Goal: Information Seeking & Learning: Learn about a topic

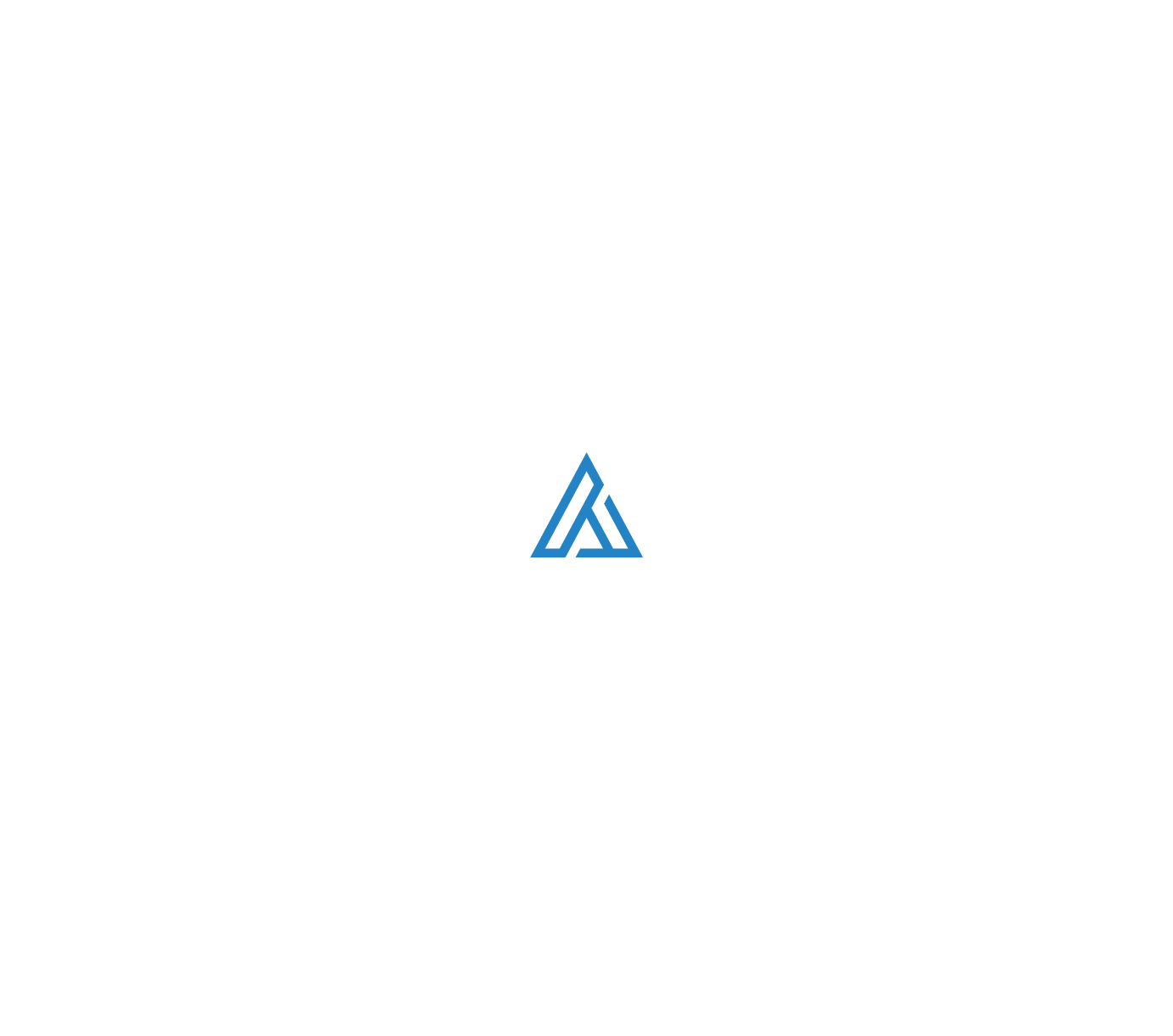
scroll to position [4804, 0]
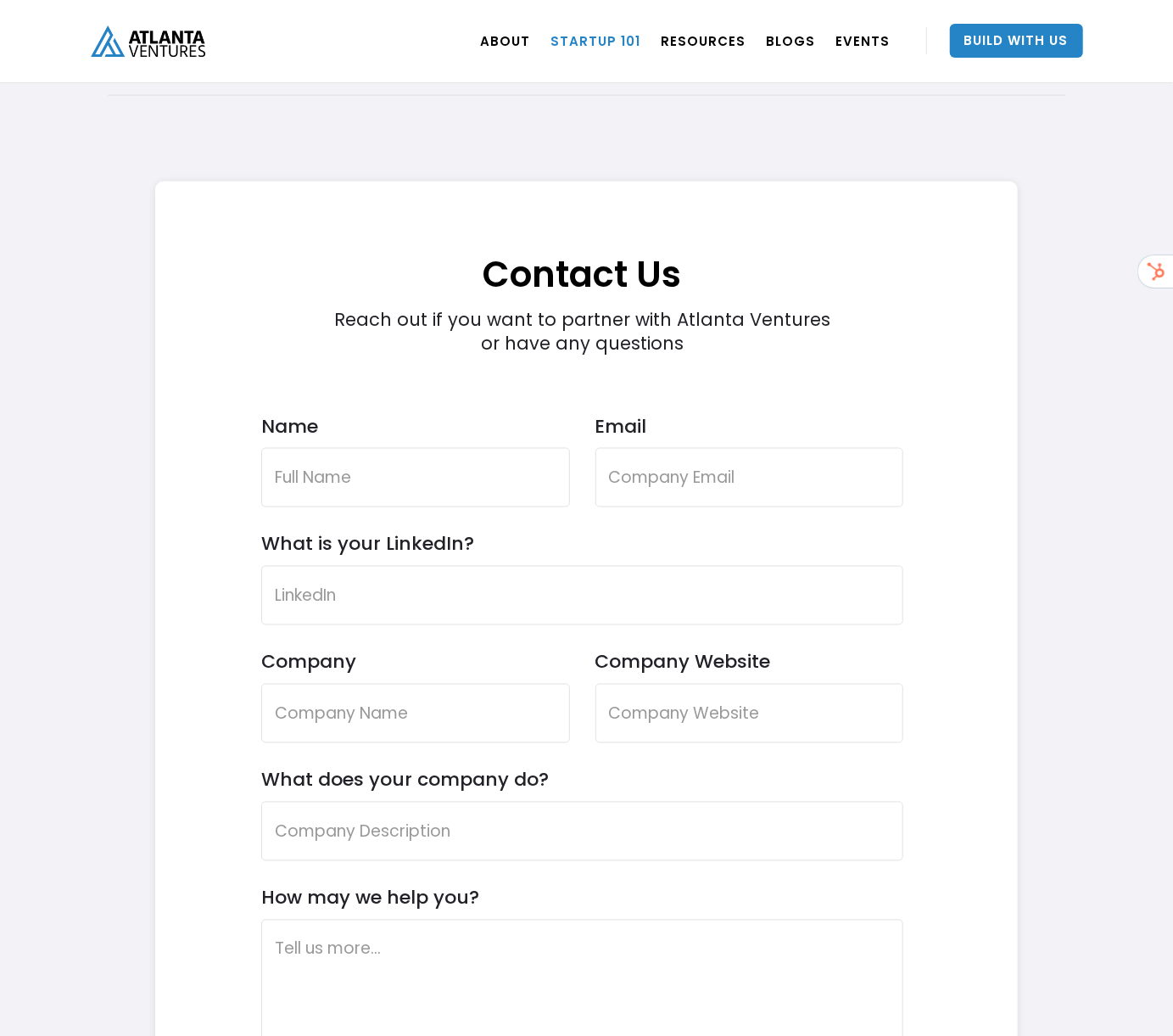
click at [635, 37] on link "Startup 101" at bounding box center [595, 40] width 90 height 47
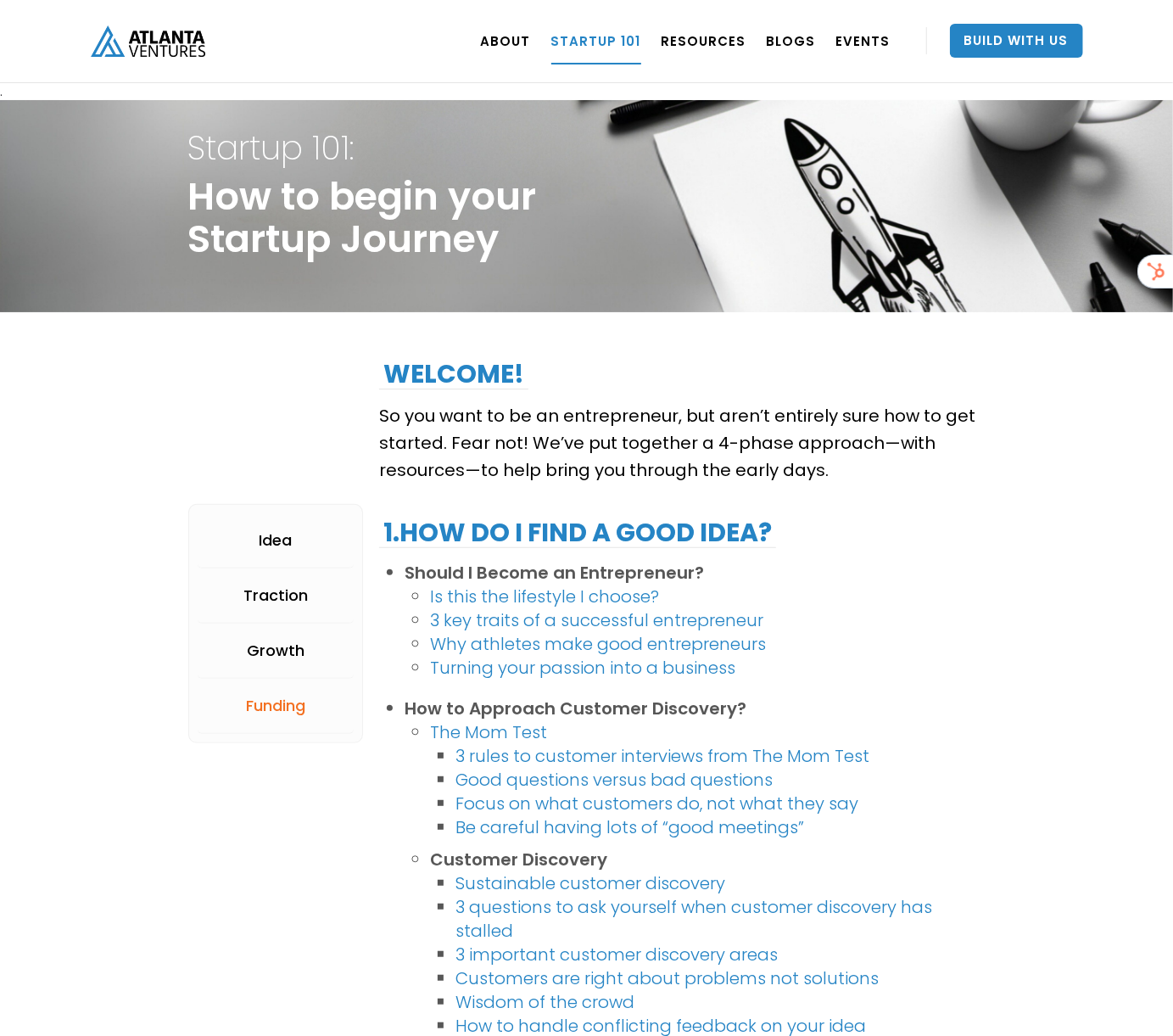
scroll to position [3186, 0]
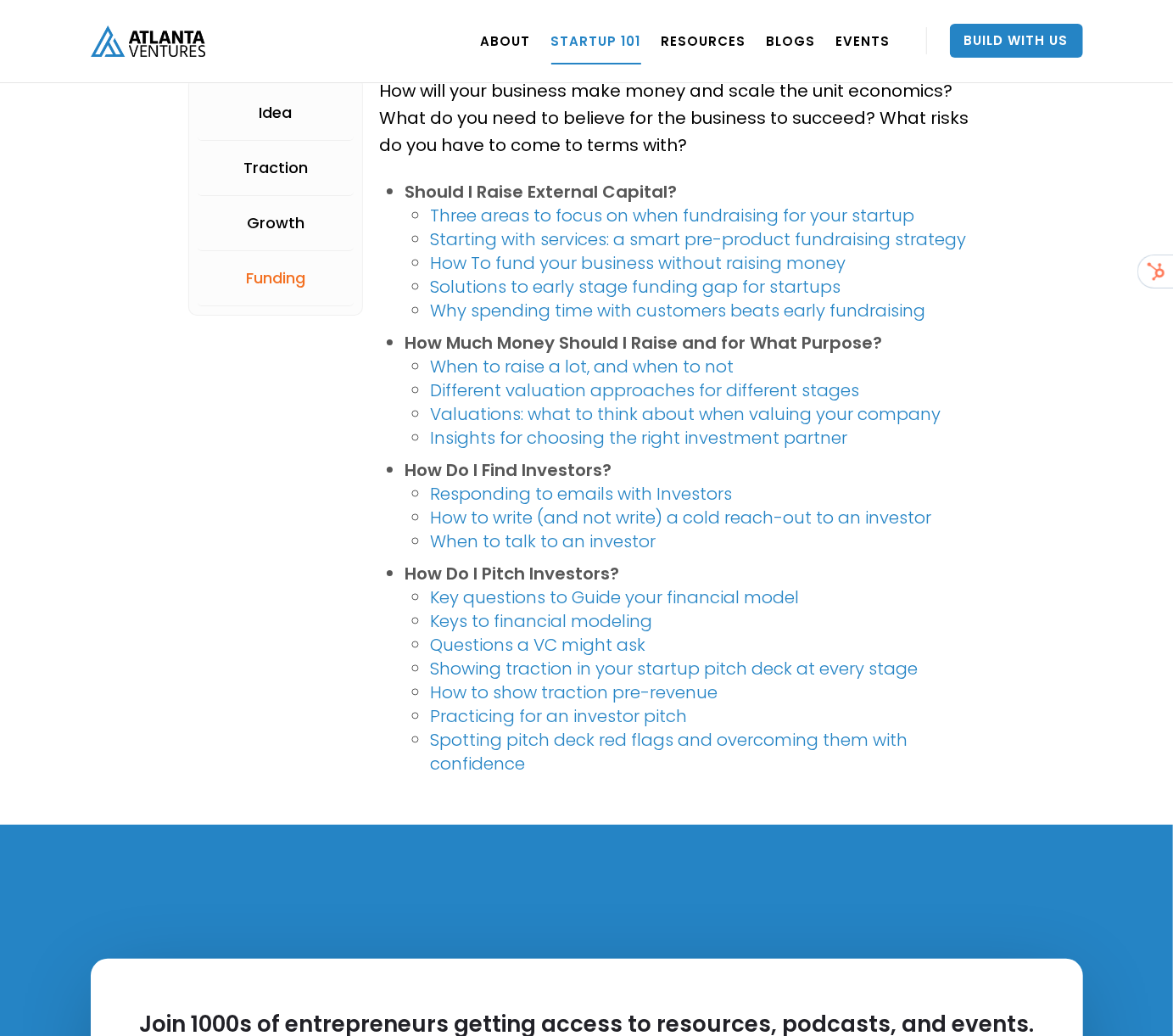
click at [827, 511] on link "How to write (and not write) a cold reach-out to an investor" at bounding box center [681, 518] width 502 height 24
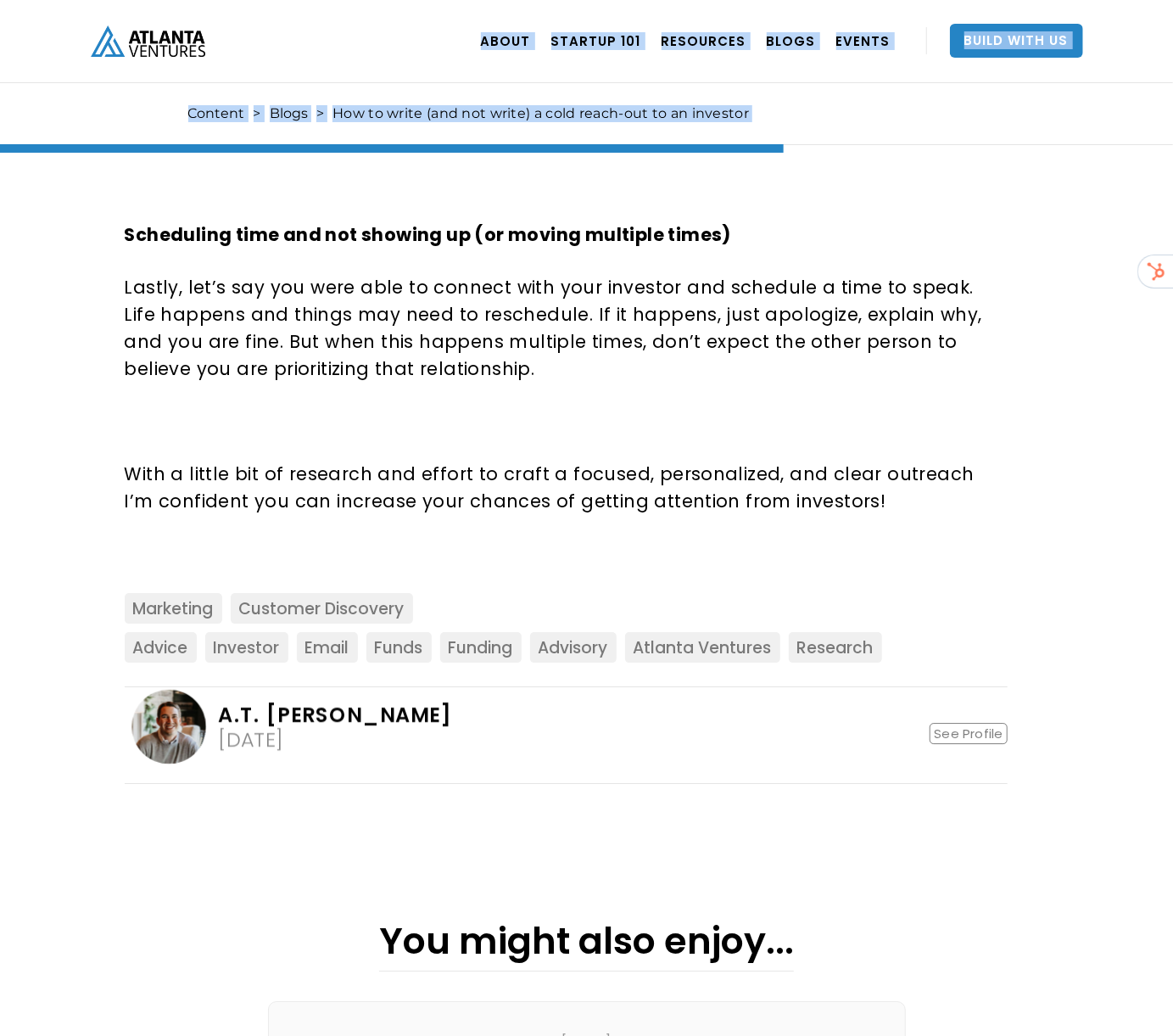
scroll to position [2431, 0]
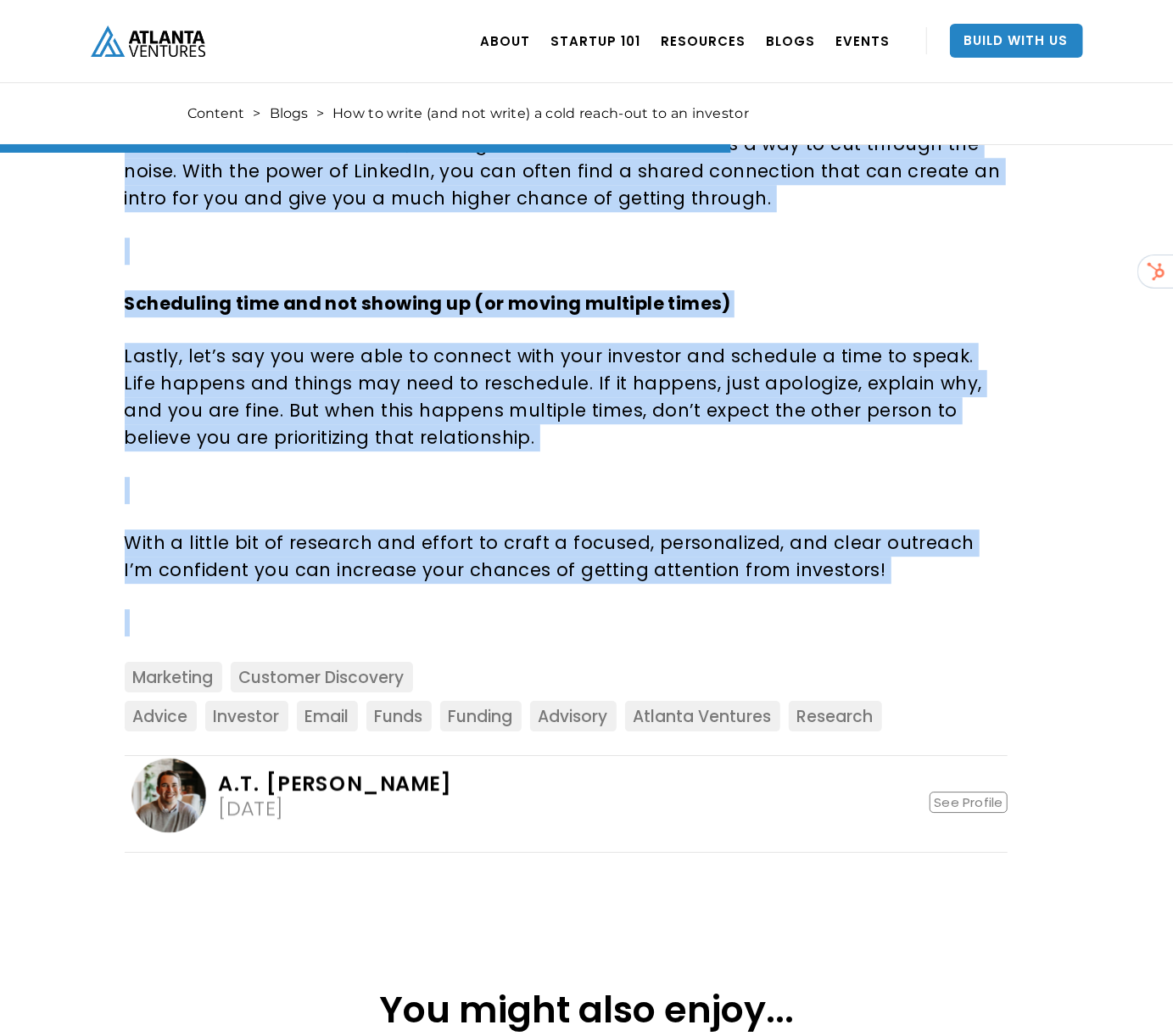
drag, startPoint x: 125, startPoint y: 252, endPoint x: 854, endPoint y: 561, distance: 791.8
copy div "Lor ip dolor (sit ame conse) a elit seddo-eiu te in utlabore E.D. Magnaa, Enima…"
